Goal: Book appointment/travel/reservation

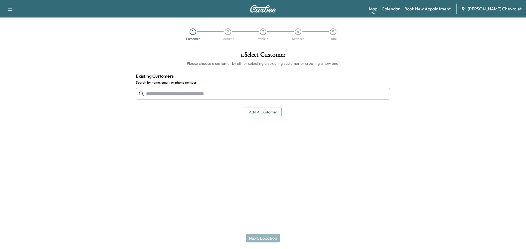
click at [394, 8] on link "Calendar" at bounding box center [390, 8] width 18 height 7
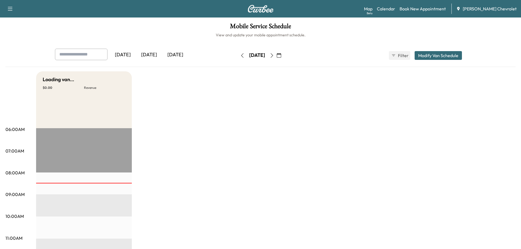
click at [383, 10] on div "Map Beta Calendar Book New Appointment [PERSON_NAME] Chevrolet" at bounding box center [440, 9] width 153 height 10
click at [374, 9] on div "Support Log Out Map Beta Calendar Book New Appointment [PERSON_NAME] Chevrolet" at bounding box center [260, 9] width 521 height 18
click at [373, 7] on link "Map Beta" at bounding box center [368, 8] width 8 height 7
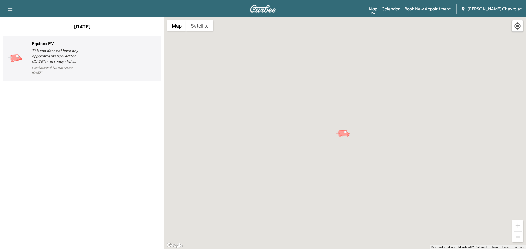
click at [113, 54] on div at bounding box center [120, 61] width 77 height 32
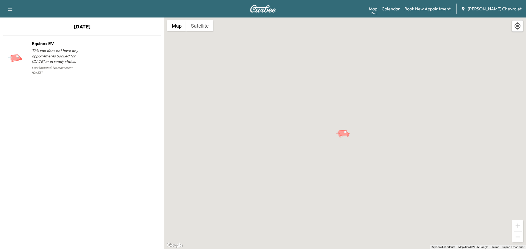
click at [445, 9] on link "Book New Appointment" at bounding box center [427, 8] width 46 height 7
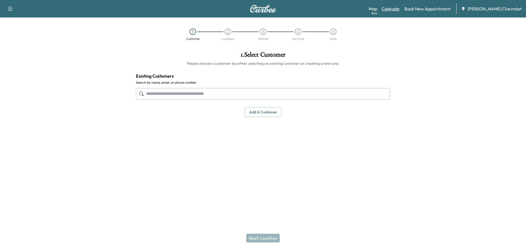
click at [400, 9] on link "Calendar" at bounding box center [390, 8] width 18 height 7
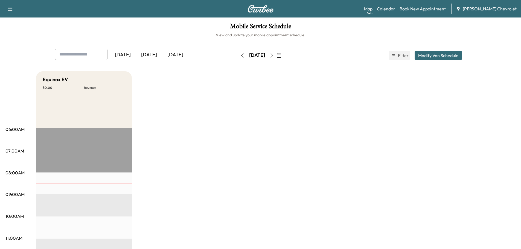
click at [284, 54] on button "button" at bounding box center [279, 55] width 9 height 9
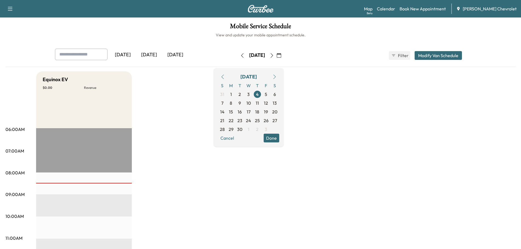
click at [274, 54] on icon "button" at bounding box center [272, 55] width 4 height 4
click at [284, 54] on button "button" at bounding box center [279, 55] width 9 height 9
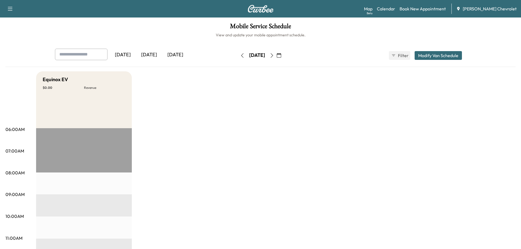
click at [274, 55] on icon "button" at bounding box center [272, 55] width 4 height 4
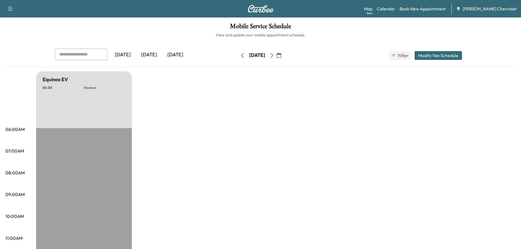
click at [274, 56] on icon "button" at bounding box center [272, 55] width 4 height 4
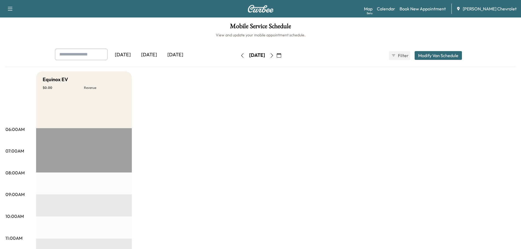
click at [273, 56] on icon "button" at bounding box center [272, 55] width 2 height 4
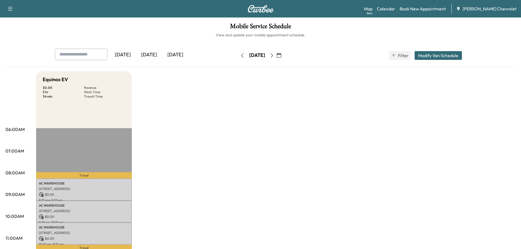
click at [240, 54] on icon "button" at bounding box center [242, 55] width 4 height 4
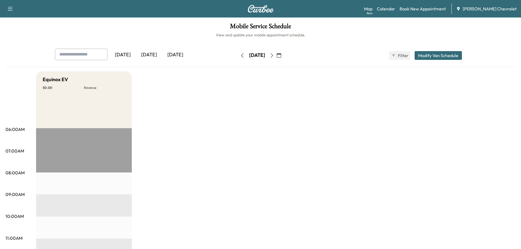
click at [240, 54] on icon "button" at bounding box center [242, 55] width 4 height 4
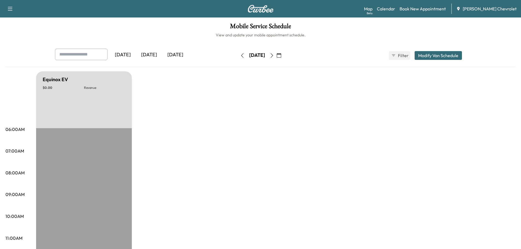
click at [241, 54] on icon "button" at bounding box center [242, 55] width 2 height 4
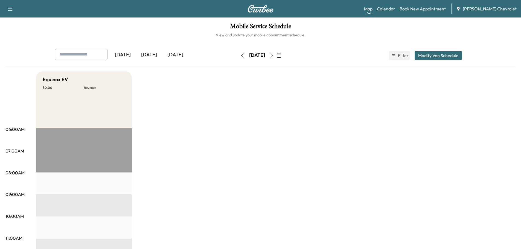
click at [240, 54] on icon "button" at bounding box center [242, 55] width 4 height 4
click at [274, 55] on icon "button" at bounding box center [272, 55] width 4 height 4
click at [284, 55] on button "button" at bounding box center [279, 55] width 9 height 9
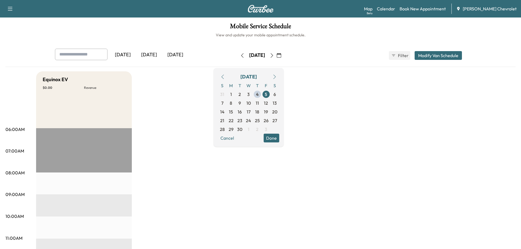
click at [284, 55] on button "button" at bounding box center [279, 55] width 9 height 9
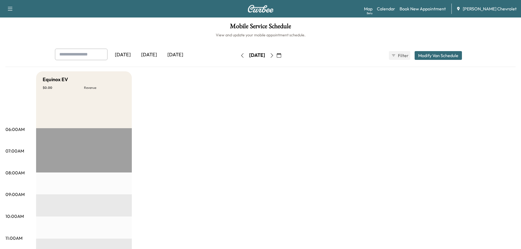
click at [284, 56] on button "button" at bounding box center [279, 55] width 9 height 9
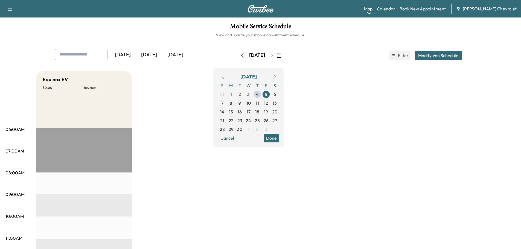
click at [274, 57] on icon "button" at bounding box center [272, 55] width 4 height 4
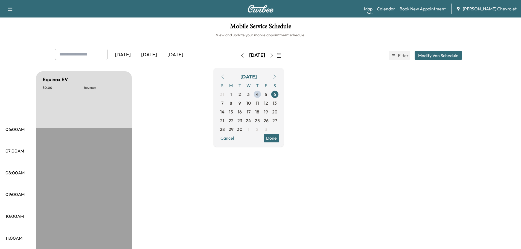
click at [277, 57] on button "button" at bounding box center [271, 55] width 9 height 9
click at [274, 57] on icon "button" at bounding box center [272, 55] width 4 height 4
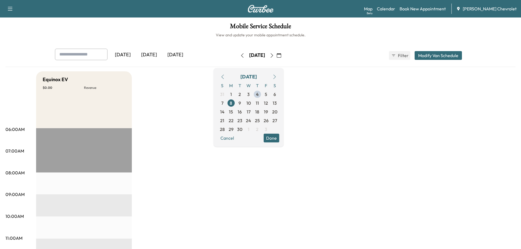
click at [273, 57] on icon "button" at bounding box center [272, 55] width 2 height 4
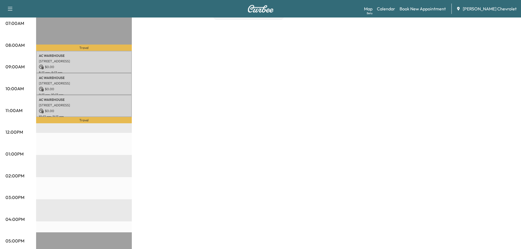
click at [249, 165] on div "Equinox EV $ 0.00 Revenue 3 hr Work Time 34 min Transit Time Travel AC WAREHOUS…" at bounding box center [276, 149] width 480 height 411
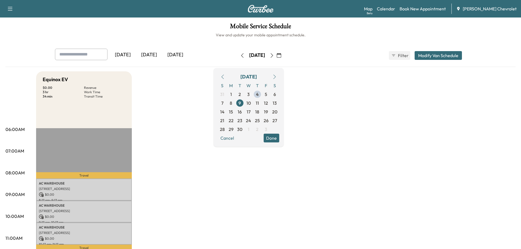
click at [274, 54] on icon "button" at bounding box center [272, 55] width 4 height 4
click at [277, 54] on button "button" at bounding box center [271, 55] width 9 height 9
